Goal: Task Accomplishment & Management: Manage account settings

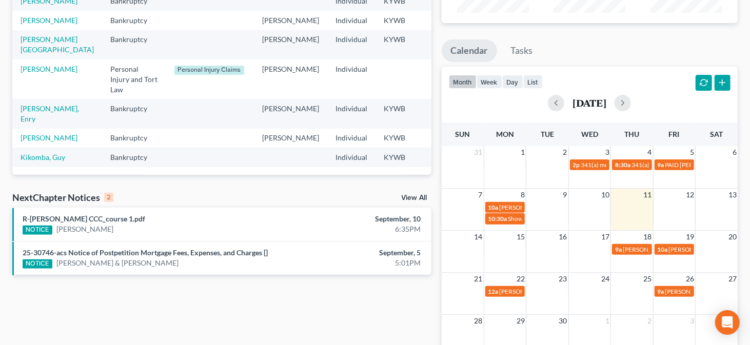
scroll to position [144, 0]
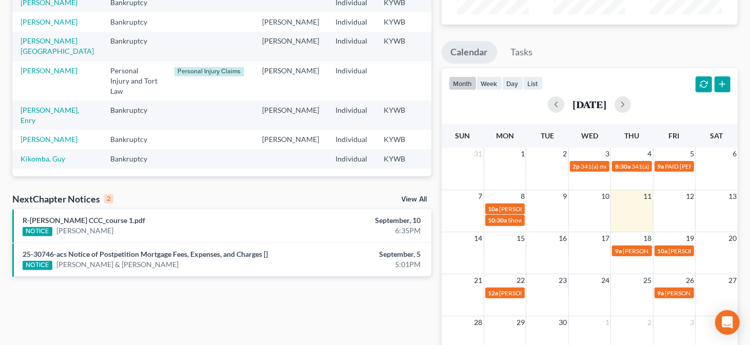
click at [268, 317] on div "Recent Cases 15 View All Name unfold_more expand_more expand_less Area of Law u…" at bounding box center [222, 164] width 430 height 508
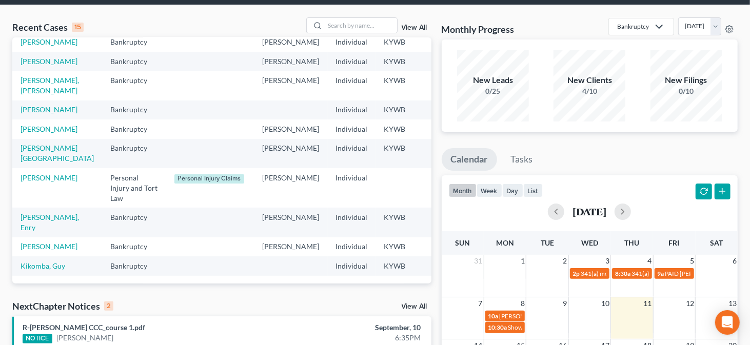
scroll to position [0, 0]
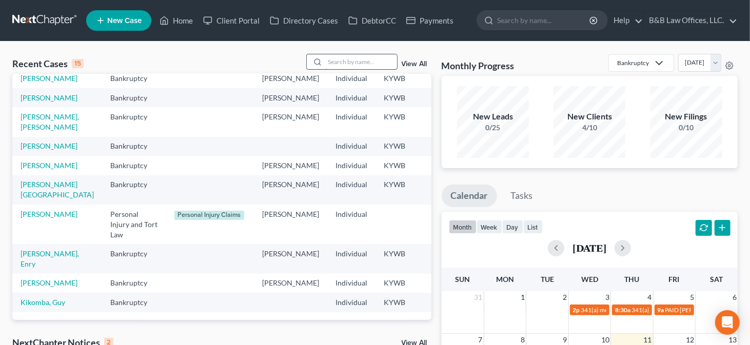
click at [364, 62] on input "search" at bounding box center [361, 61] width 72 height 15
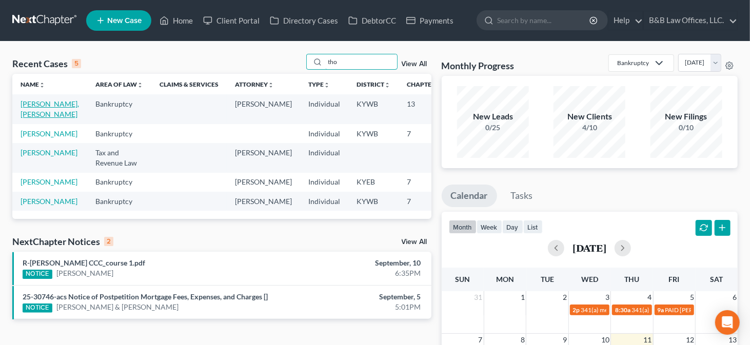
type input "tho"
click at [29, 107] on link "[PERSON_NAME], [PERSON_NAME]" at bounding box center [50, 109] width 59 height 19
select select "2"
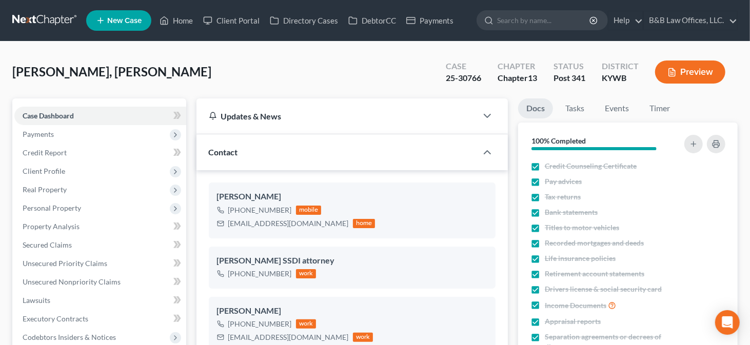
scroll to position [359, 0]
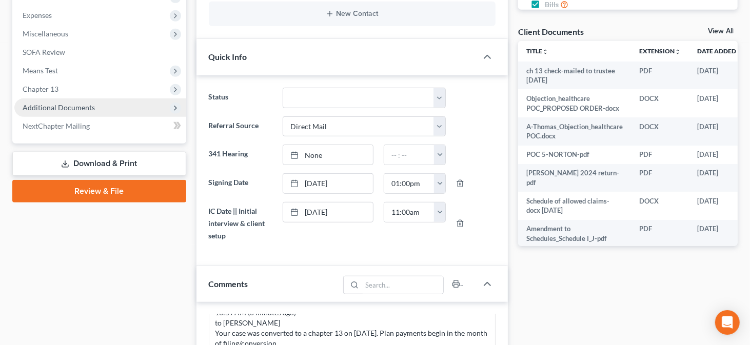
click at [118, 104] on span "Additional Documents" at bounding box center [100, 108] width 172 height 18
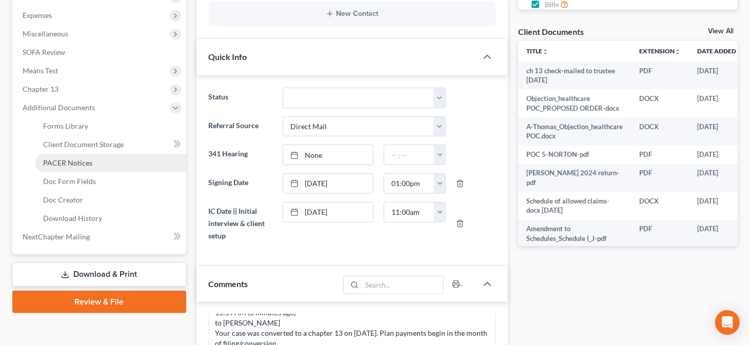
click at [84, 162] on span "PACER Notices" at bounding box center [67, 163] width 49 height 9
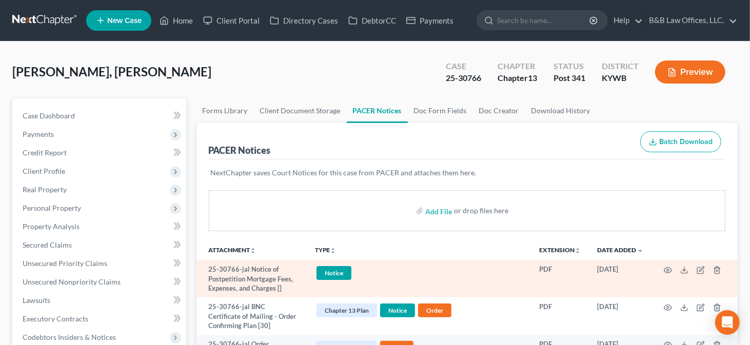
scroll to position [154, 0]
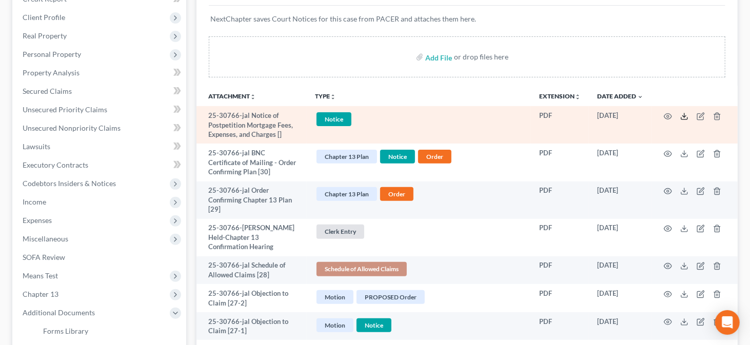
click at [686, 115] on polyline at bounding box center [685, 116] width 4 height 2
click at [684, 113] on icon at bounding box center [685, 116] width 8 height 8
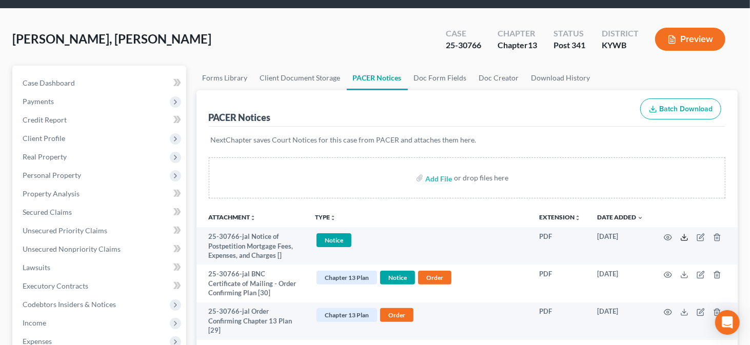
scroll to position [0, 0]
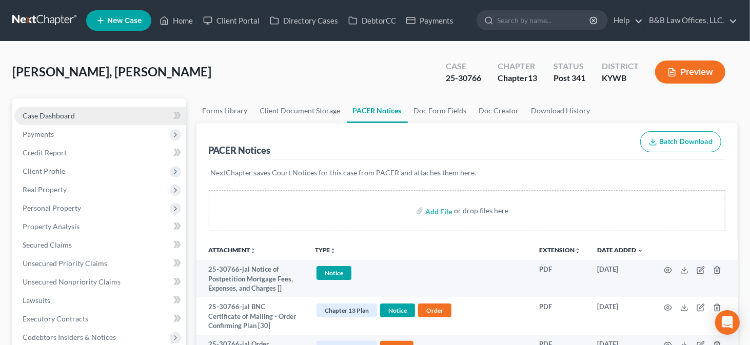
click at [50, 113] on span "Case Dashboard" at bounding box center [49, 115] width 52 height 9
select select "2"
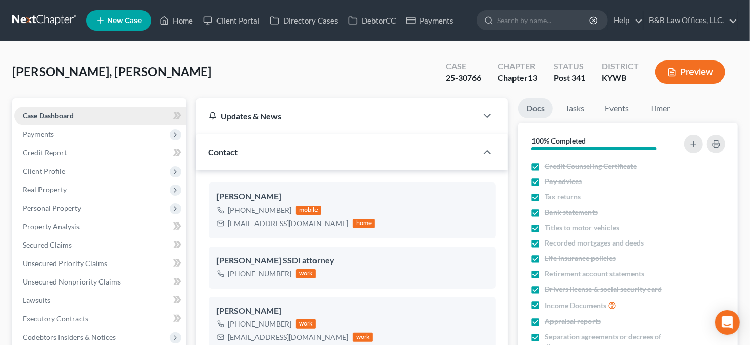
click at [76, 117] on link "Case Dashboard" at bounding box center [100, 116] width 172 height 18
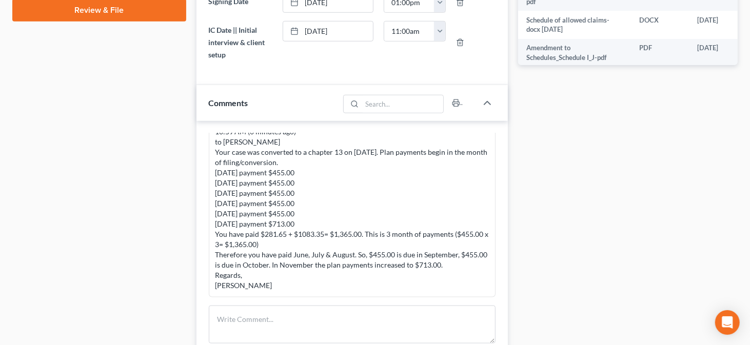
scroll to position [667, 0]
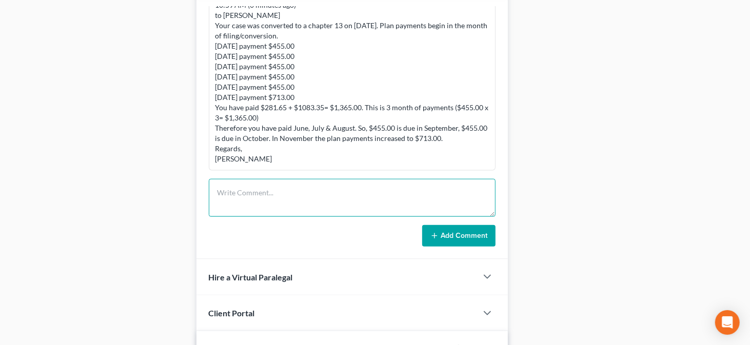
click at [258, 190] on textarea at bounding box center [352, 198] width 287 height 38
paste textarea "[PERSON_NAME] 10:49 AM (0 minutes ago) to [PERSON_NAME] They are attorney fees …"
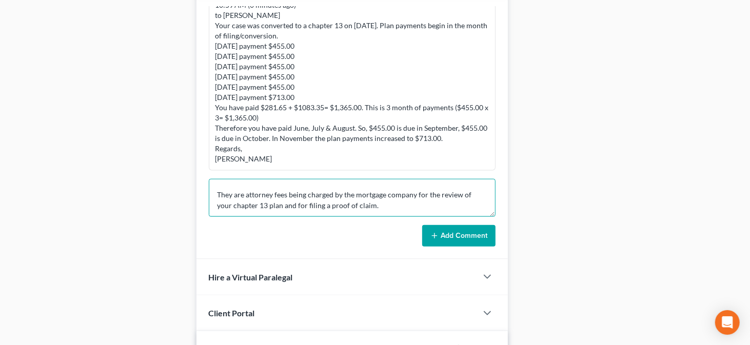
click at [266, 179] on textarea "[PERSON_NAME] 10:49 AM (0 minutes ago) to [PERSON_NAME] They are attorney fees …" at bounding box center [352, 198] width 287 height 38
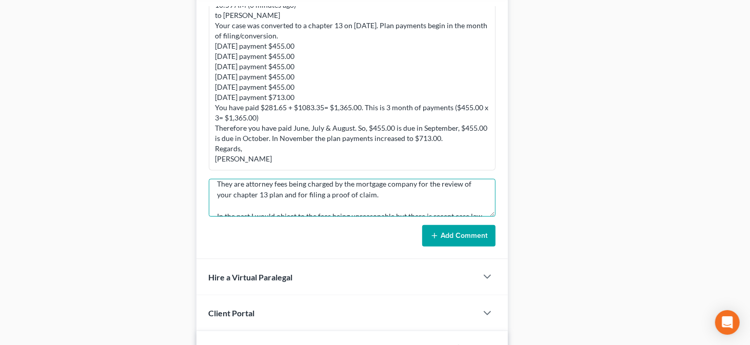
scroll to position [30, 0]
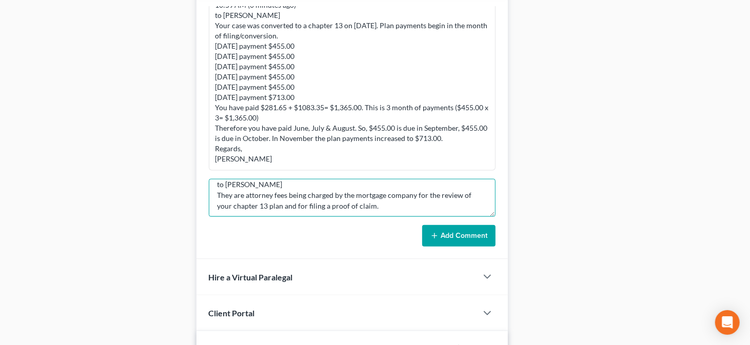
click at [418, 203] on textarea "[PERSON_NAME] 10:49 AM (0 minutes ago) to [PERSON_NAME] They are attorney fees …" at bounding box center [352, 198] width 287 height 38
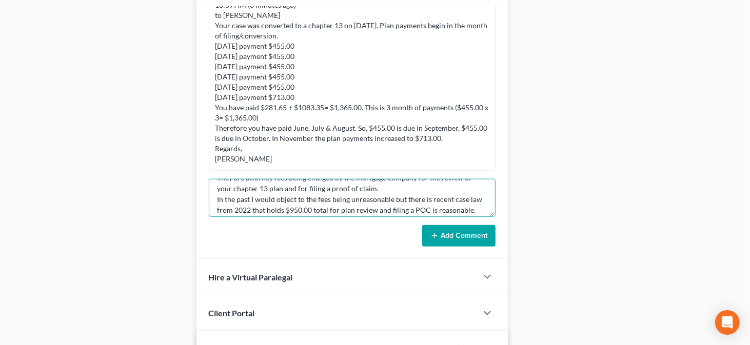
scroll to position [60, 0]
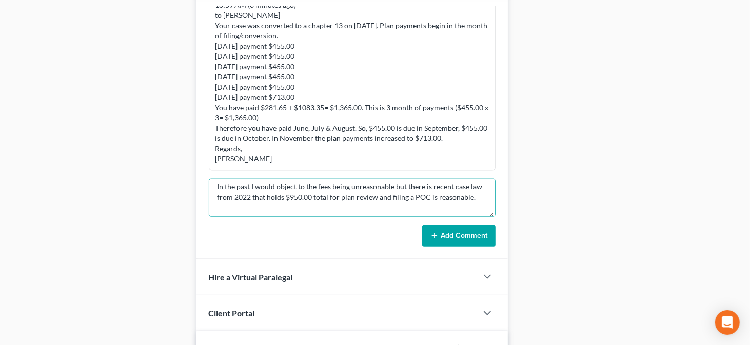
click at [484, 198] on textarea "[PERSON_NAME] 10:49 AM (0 minutes ago) to [PERSON_NAME] They are attorney fees …" at bounding box center [352, 198] width 287 height 38
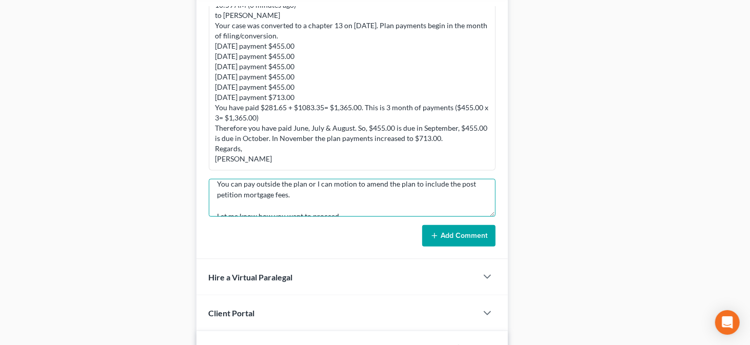
scroll to position [90, 0]
click at [418, 187] on textarea "[PERSON_NAME] 10:49 AM (0 minutes ago) to [PERSON_NAME] They are attorney fees …" at bounding box center [352, 198] width 287 height 38
click at [255, 198] on textarea "[PERSON_NAME] 10:49 AM (0 minutes ago) to [PERSON_NAME] They are attorney fees …" at bounding box center [352, 198] width 287 height 38
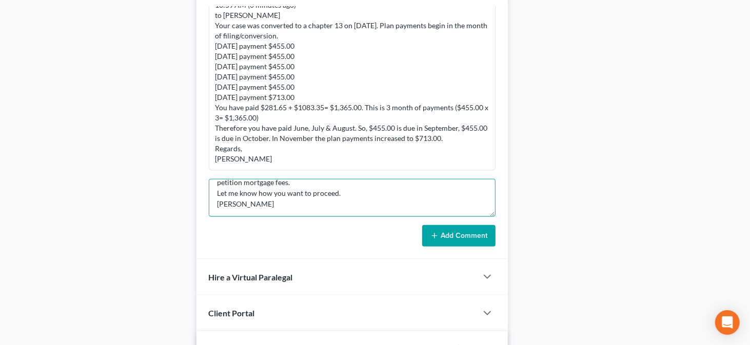
type textarea "[PERSON_NAME] 10:49 AM (0 minutes ago) to [PERSON_NAME] They are attorney fees …"
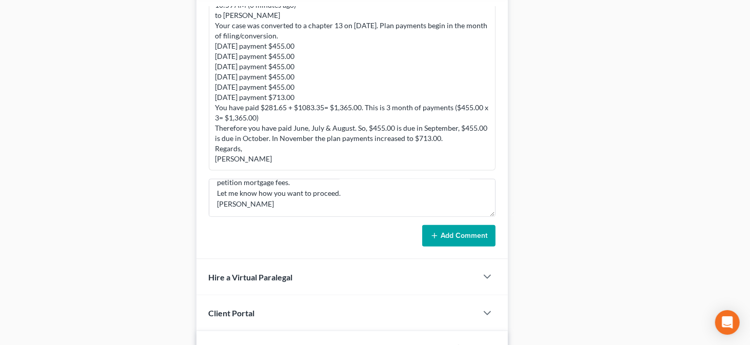
click at [430, 228] on button "Add Comment" at bounding box center [458, 236] width 73 height 22
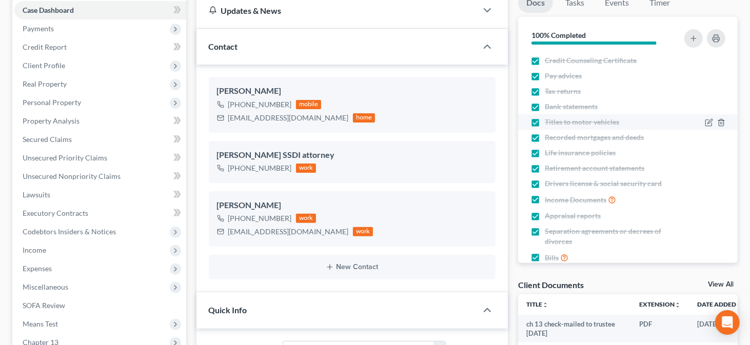
scroll to position [103, 0]
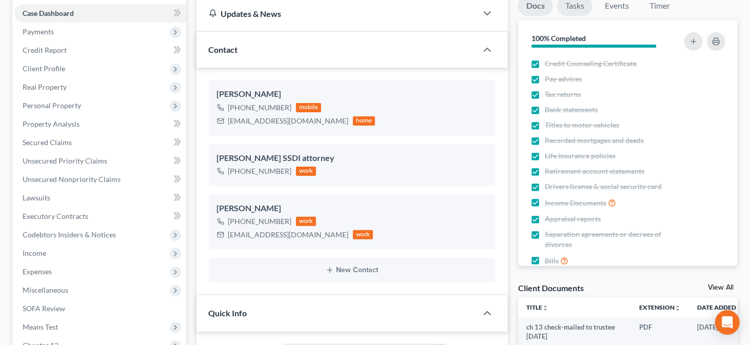
drag, startPoint x: 578, startPoint y: 7, endPoint x: 587, endPoint y: 11, distance: 9.2
click at [578, 7] on link "Tasks" at bounding box center [574, 6] width 35 height 20
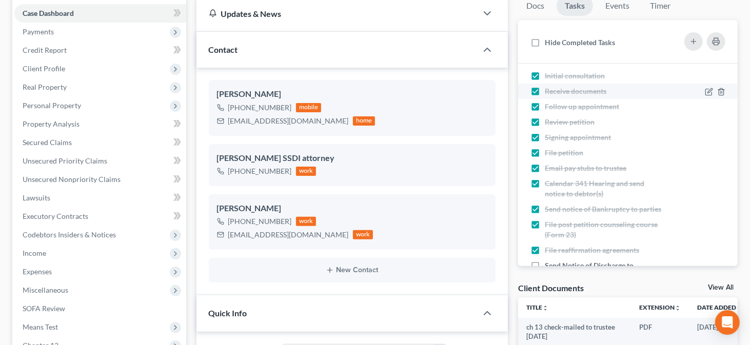
scroll to position [0, 0]
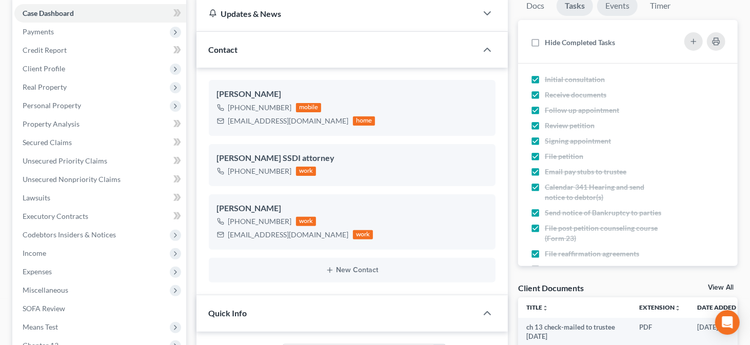
click at [610, 10] on link "Events" at bounding box center [617, 6] width 41 height 20
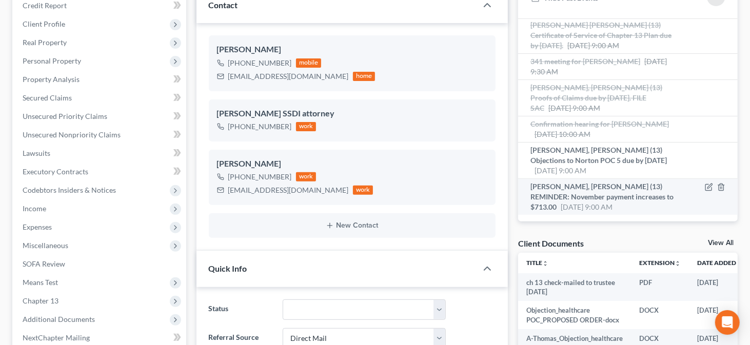
scroll to position [205, 0]
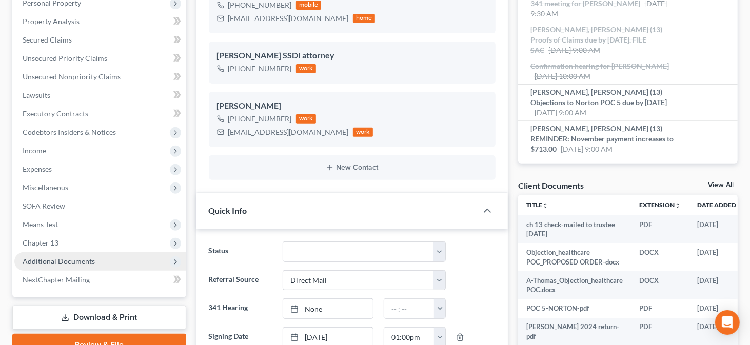
click at [79, 265] on span "Additional Documents" at bounding box center [100, 262] width 172 height 18
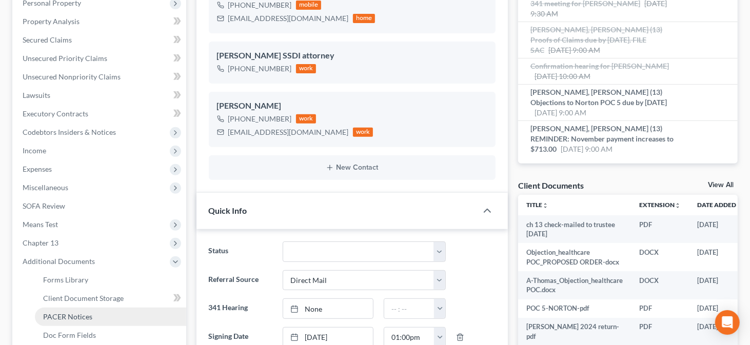
click at [92, 314] on link "PACER Notices" at bounding box center [110, 317] width 151 height 18
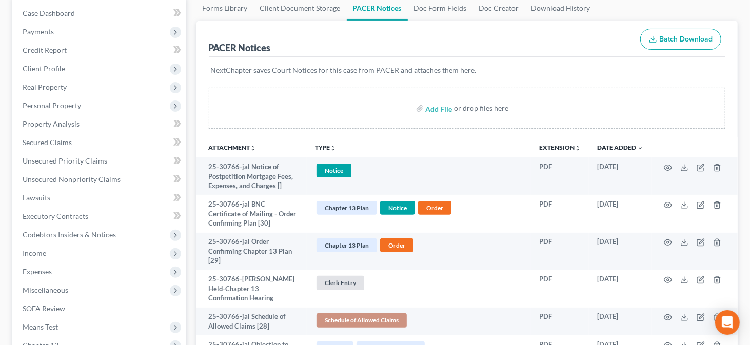
scroll to position [257, 0]
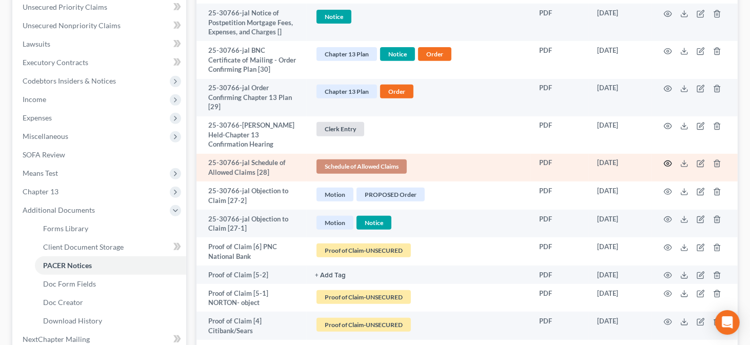
click at [668, 163] on circle "button" at bounding box center [668, 164] width 2 height 2
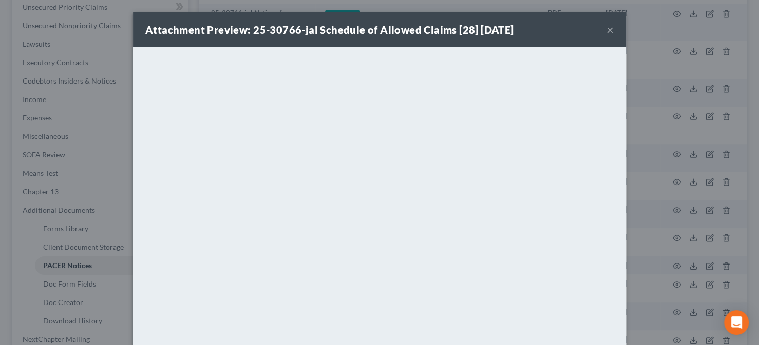
click at [606, 30] on button "×" at bounding box center [609, 30] width 7 height 12
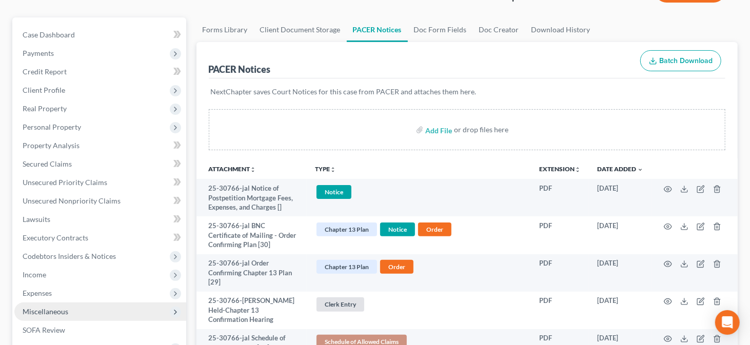
scroll to position [51, 0]
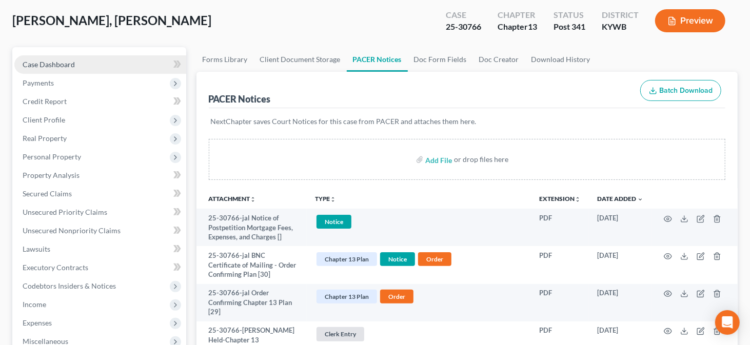
click at [74, 64] on link "Case Dashboard" at bounding box center [100, 64] width 172 height 18
select select "2"
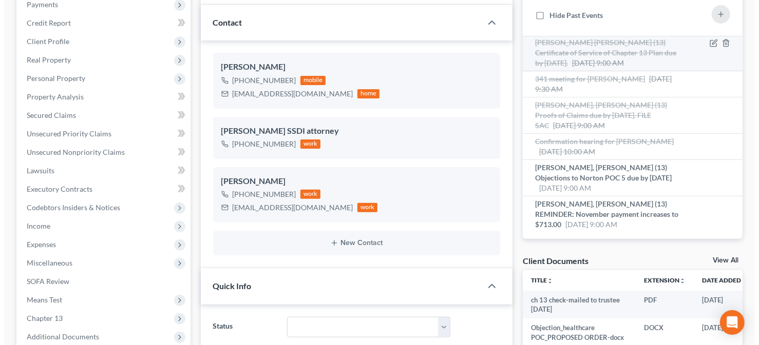
scroll to position [205, 0]
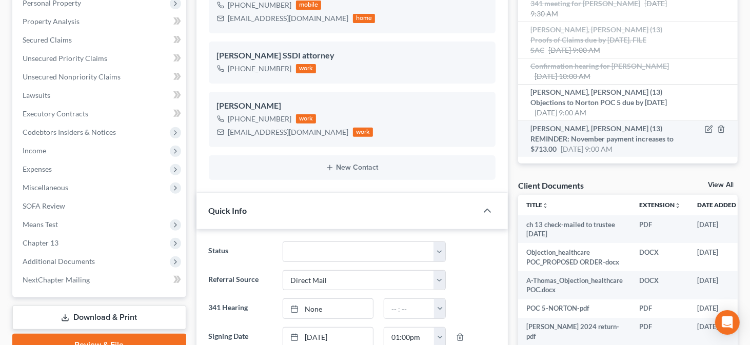
click at [595, 139] on span "[PERSON_NAME], [PERSON_NAME] (13) REMINDER: November payment increases to $713.…" at bounding box center [602, 138] width 143 height 29
click at [705, 125] on icon "button" at bounding box center [709, 129] width 8 height 8
select select "Days"
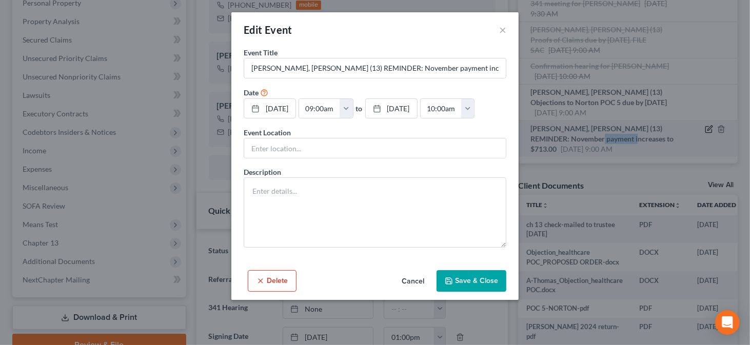
scroll to position [8442, 0]
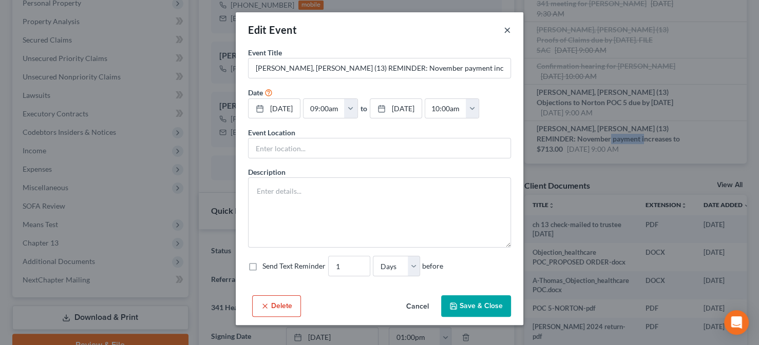
click at [506, 30] on button "×" at bounding box center [507, 30] width 7 height 12
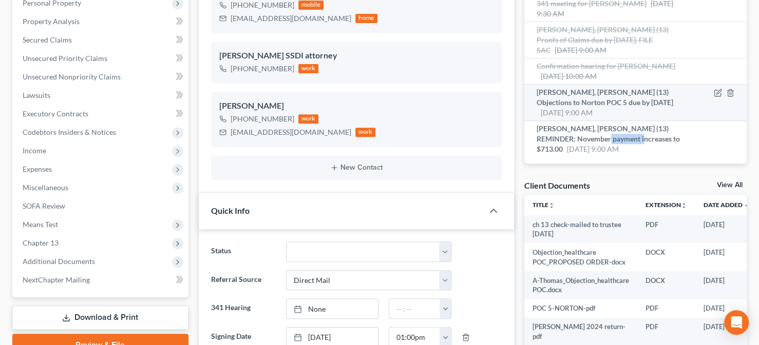
scroll to position [8493, 0]
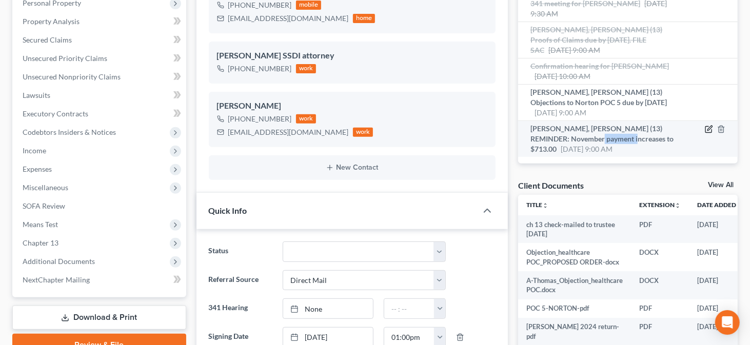
click at [705, 126] on icon "button" at bounding box center [709, 129] width 8 height 8
select select "Days"
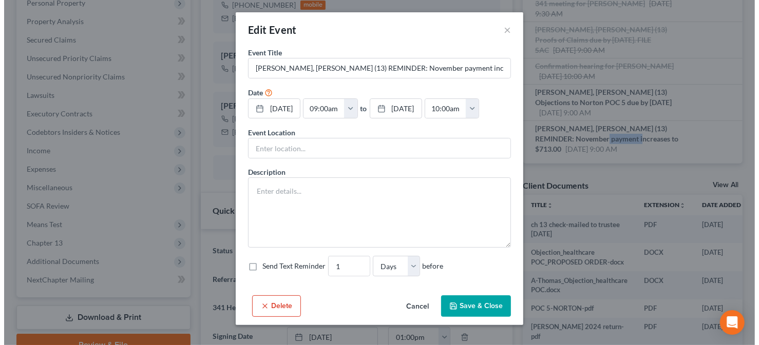
scroll to position [8442, 0]
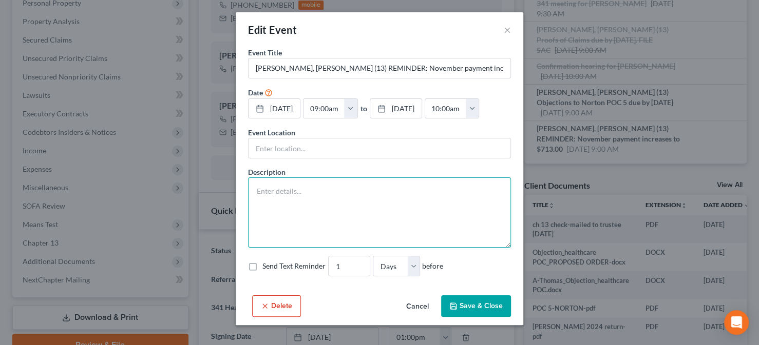
click at [281, 195] on textarea at bounding box center [379, 213] width 263 height 70
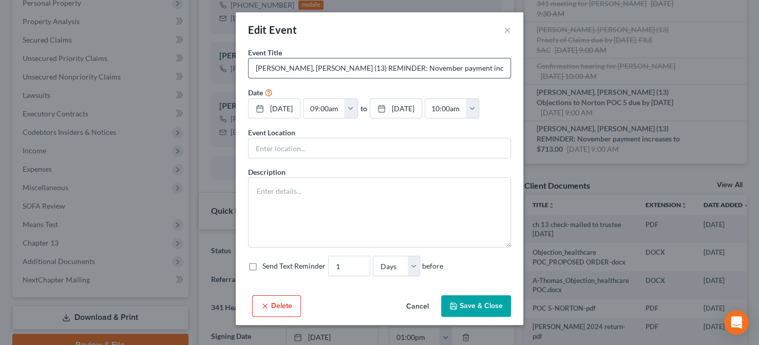
click at [502, 66] on input "[PERSON_NAME], [PERSON_NAME] (13) REMINDER: November payment increases to $713.…" at bounding box center [379, 69] width 262 height 20
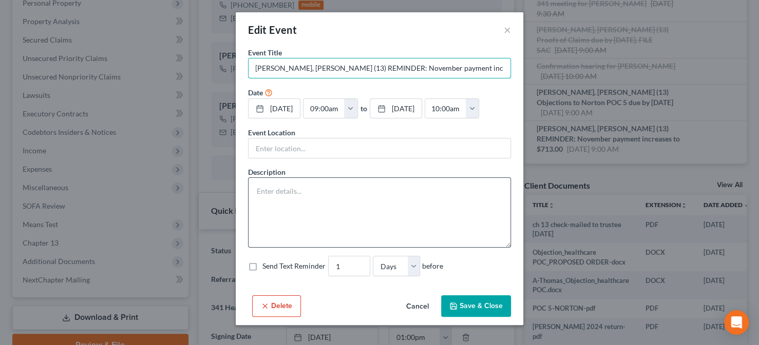
type input "[PERSON_NAME], [PERSON_NAME] (13) REMINDER: November payment increases to $713.…"
click at [291, 188] on textarea at bounding box center [379, 213] width 263 height 70
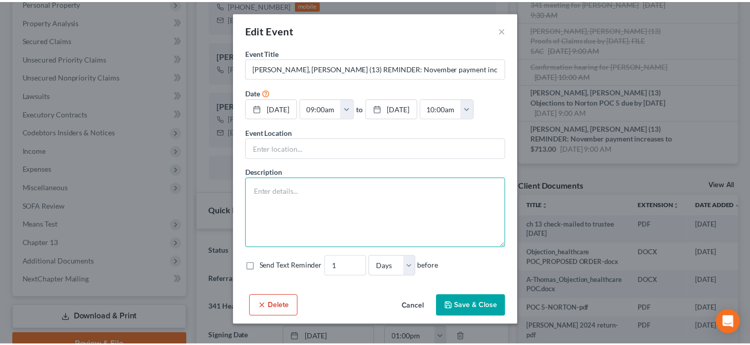
scroll to position [0, 0]
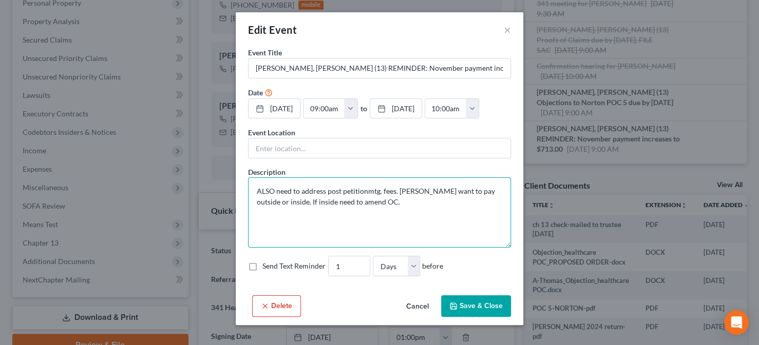
click at [365, 189] on textarea "ALSO need to address post petitionmtg. fees. [PERSON_NAME] want to pay outside …" at bounding box center [379, 213] width 263 height 70
type textarea "ALSO need to address post petition mtg. fees. [PERSON_NAME] want to pay outside…"
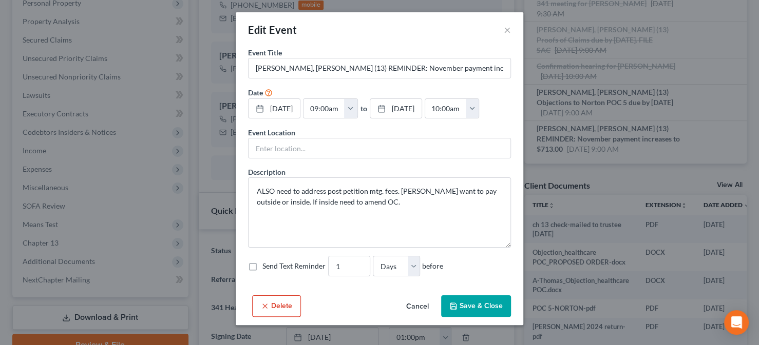
click at [472, 304] on button "Save & Close" at bounding box center [476, 307] width 70 height 22
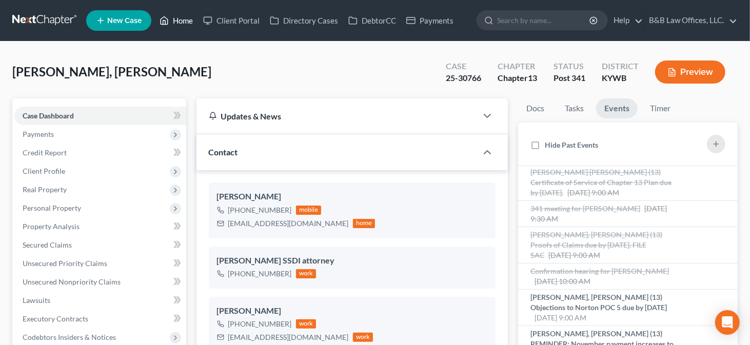
click at [184, 19] on link "Home" at bounding box center [176, 20] width 44 height 18
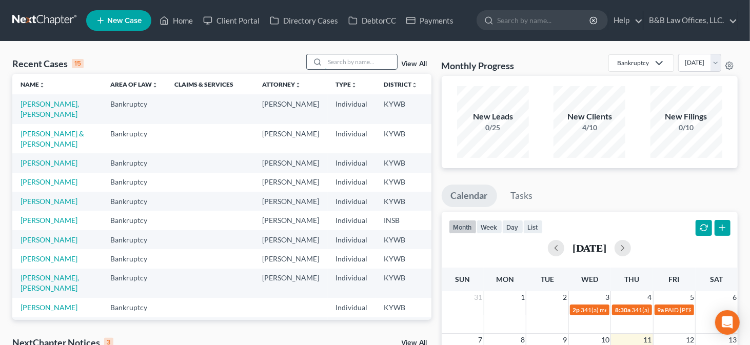
click at [354, 65] on input "search" at bounding box center [361, 61] width 72 height 15
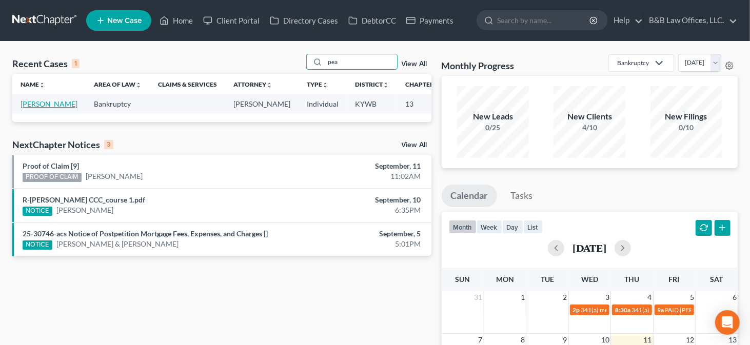
type input "pea"
click at [28, 108] on link "[PERSON_NAME]" at bounding box center [49, 104] width 57 height 9
select select "14"
select select "2"
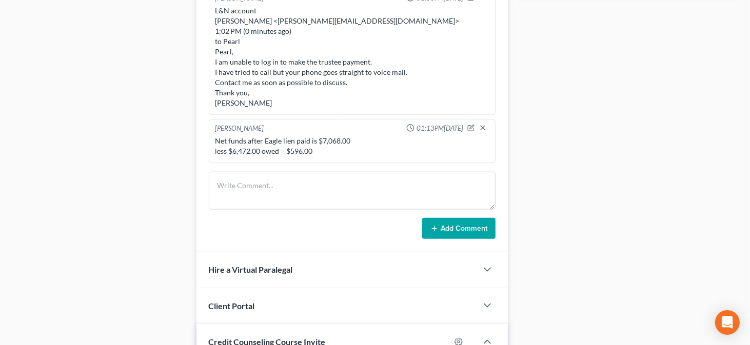
scroll to position [611, 0]
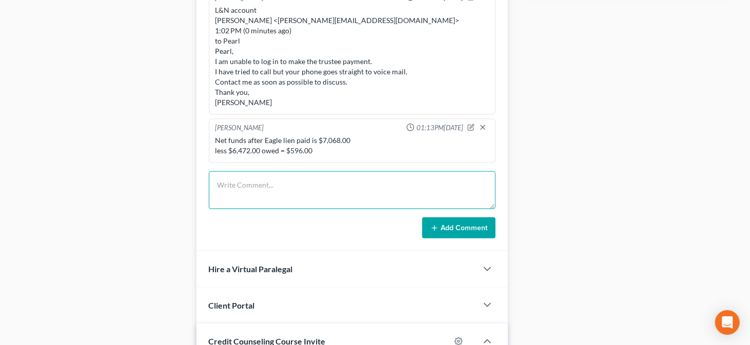
click at [280, 182] on textarea at bounding box center [352, 190] width 287 height 38
paste textarea "pmoxlley"
paste textarea "Lonsdale1234"
type textarea "pmoxlley Lonsdale1234"
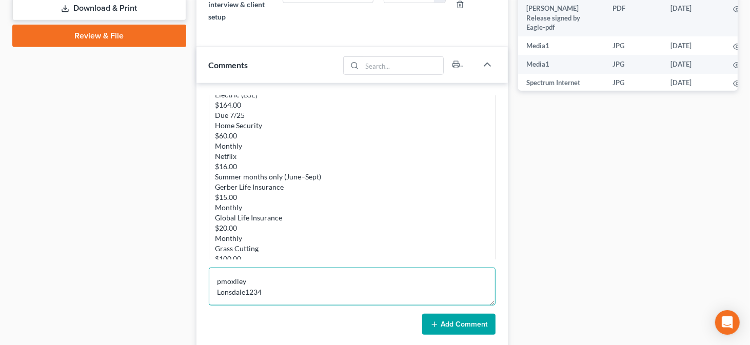
scroll to position [149, 0]
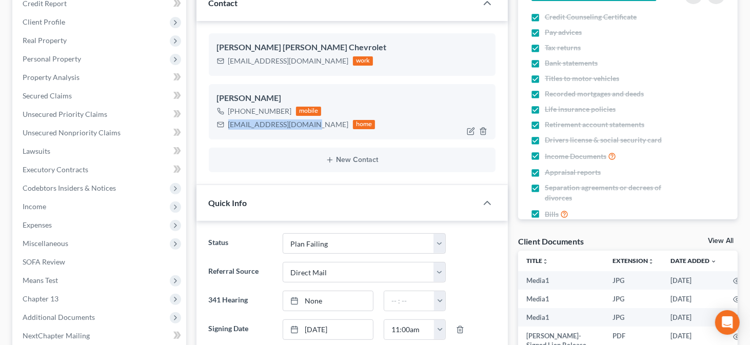
drag, startPoint x: 227, startPoint y: 124, endPoint x: 296, endPoint y: 127, distance: 68.3
click at [311, 133] on div "[PERSON_NAME] [PHONE_NUMBER] mobile [EMAIL_ADDRESS][DOMAIN_NAME] home" at bounding box center [352, 111] width 287 height 55
copy div "[EMAIL_ADDRESS][DOMAIN_NAME]"
